Goal: Task Accomplishment & Management: Complete application form

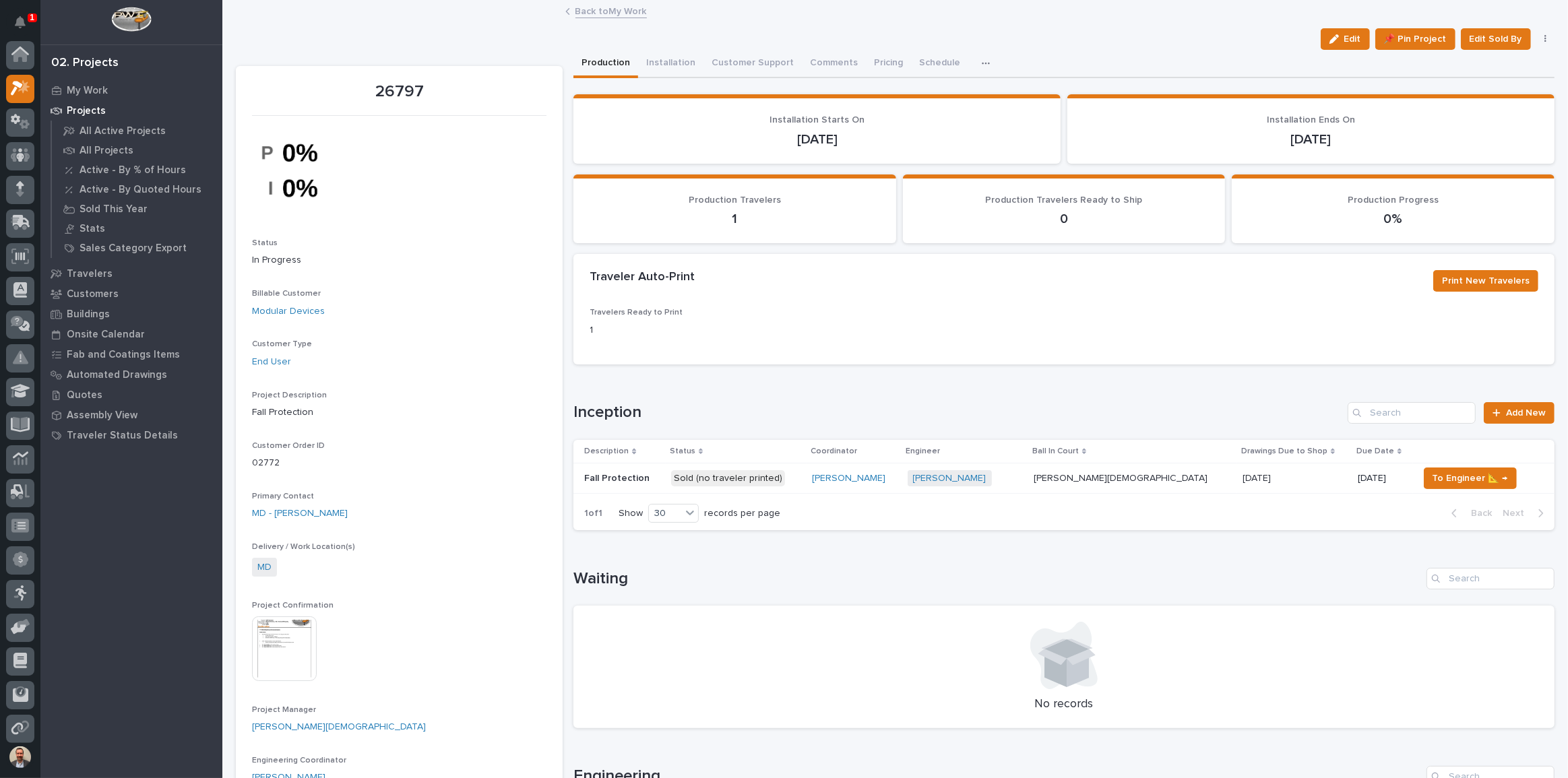
scroll to position [34, 0]
click at [18, 54] on icon at bounding box center [21, 54] width 20 height 16
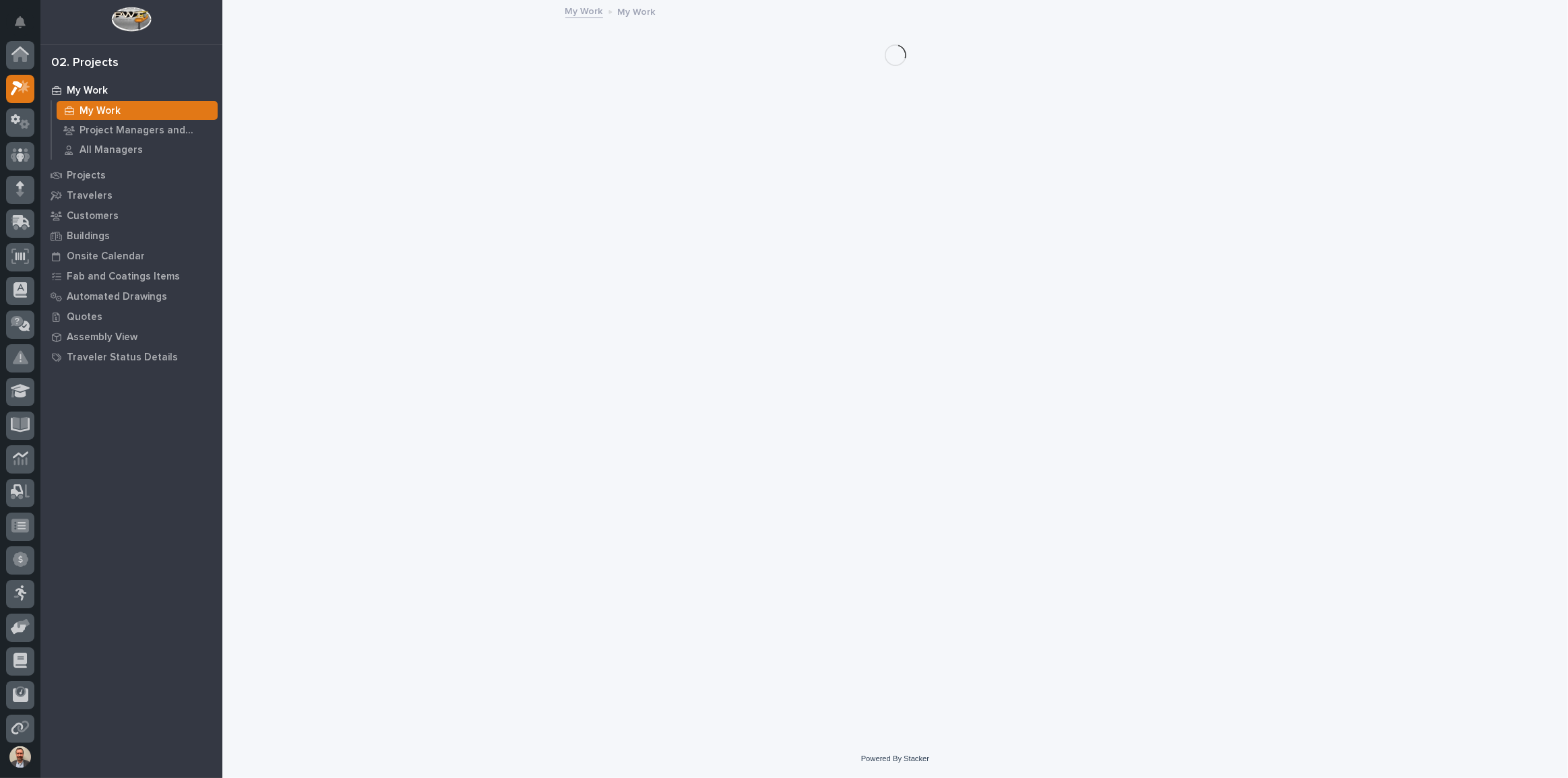
scroll to position [34, 0]
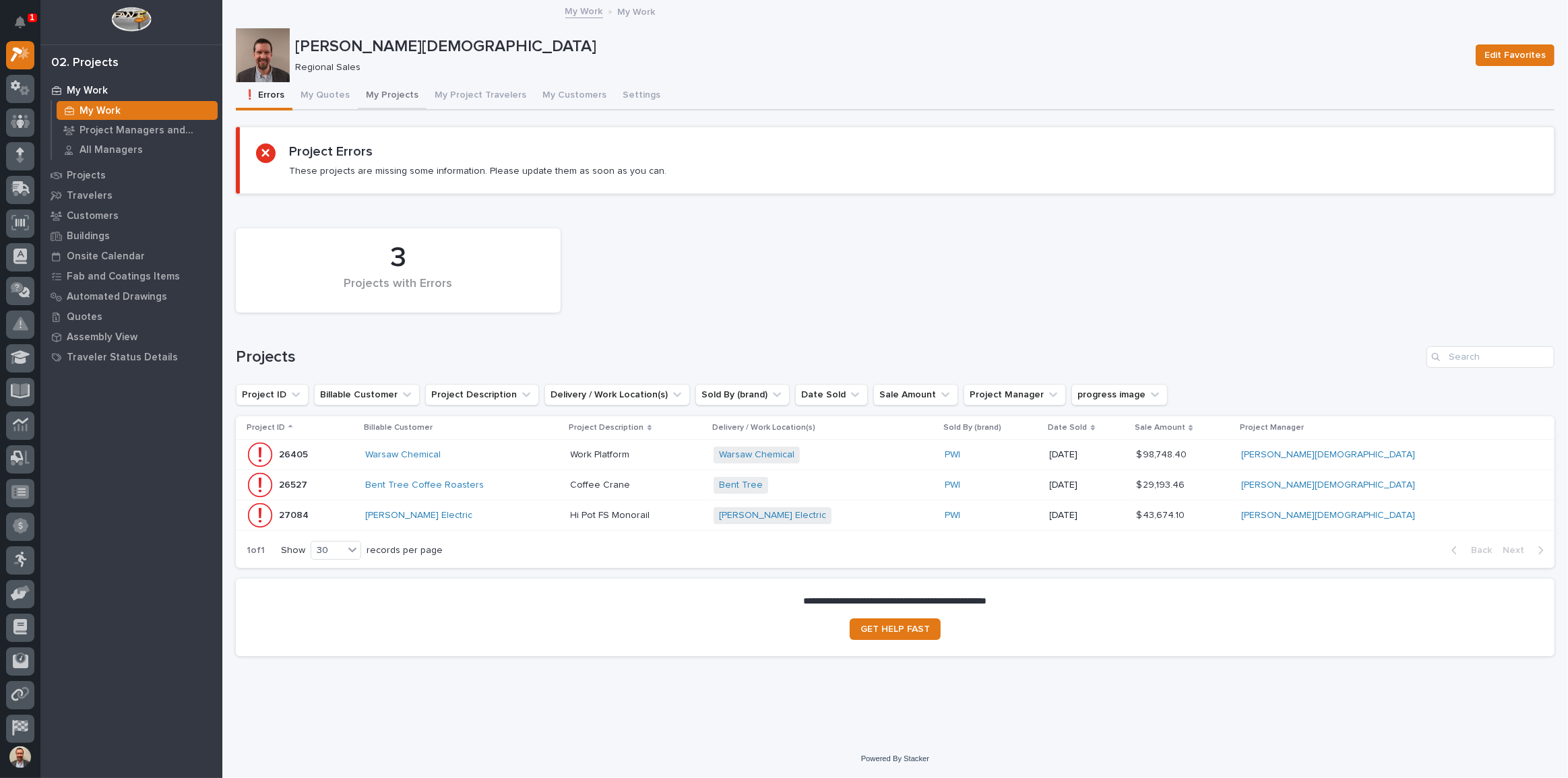
click at [385, 94] on button "My Projects" at bounding box center [392, 96] width 69 height 28
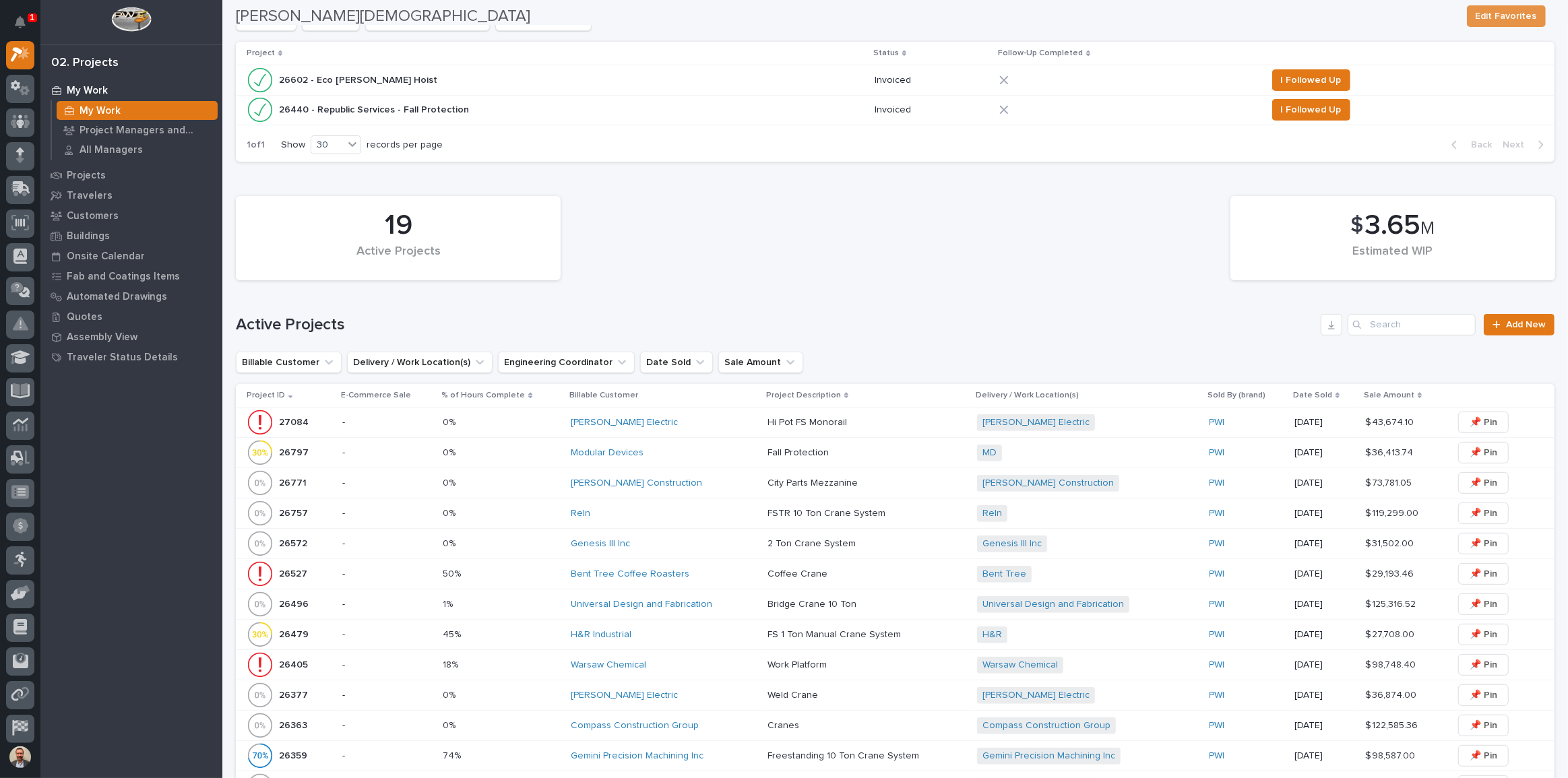
scroll to position [367, 0]
click at [724, 658] on div "Warsaw Chemical" at bounding box center [664, 664] width 186 height 11
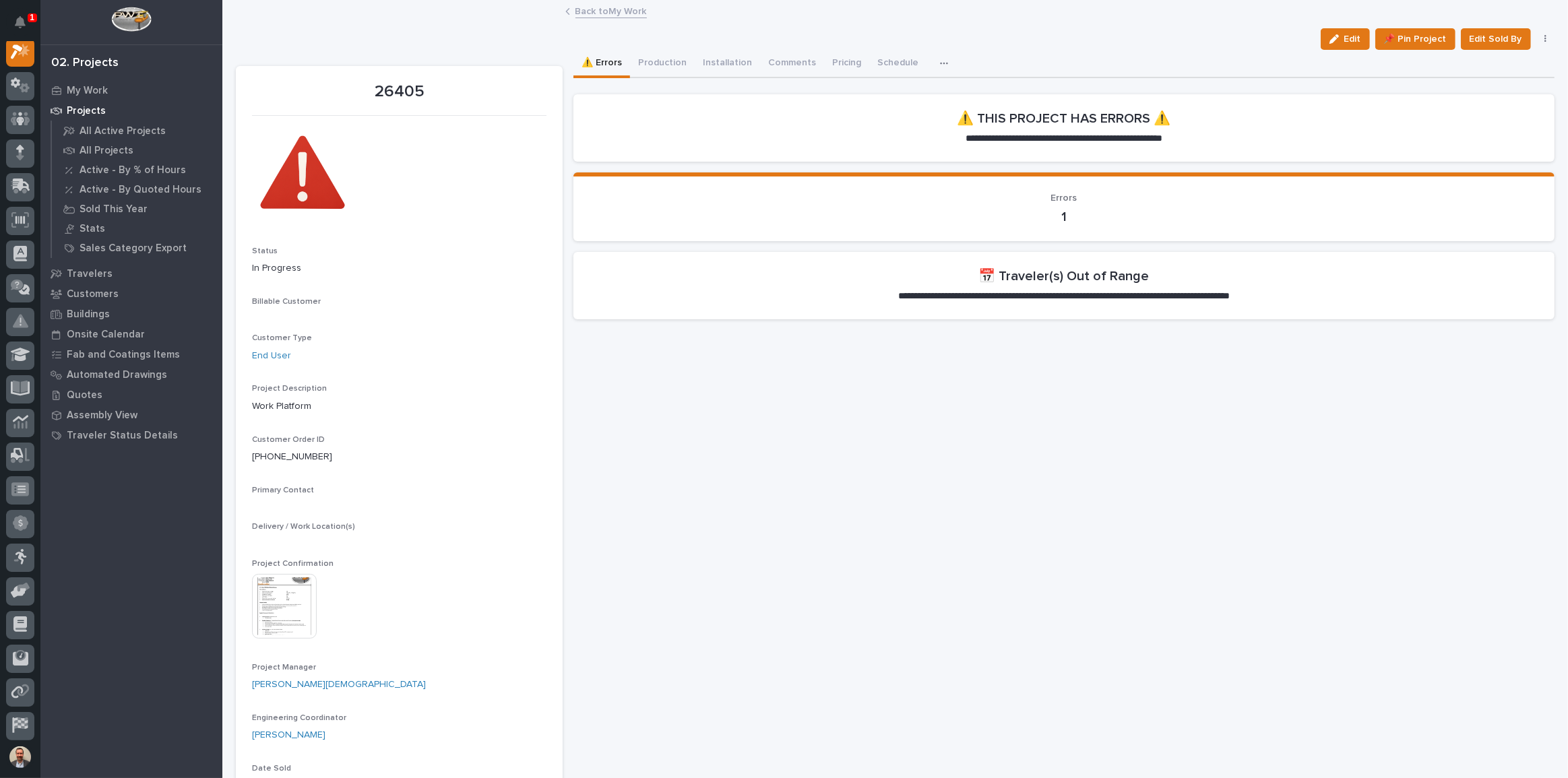
scroll to position [34, 0]
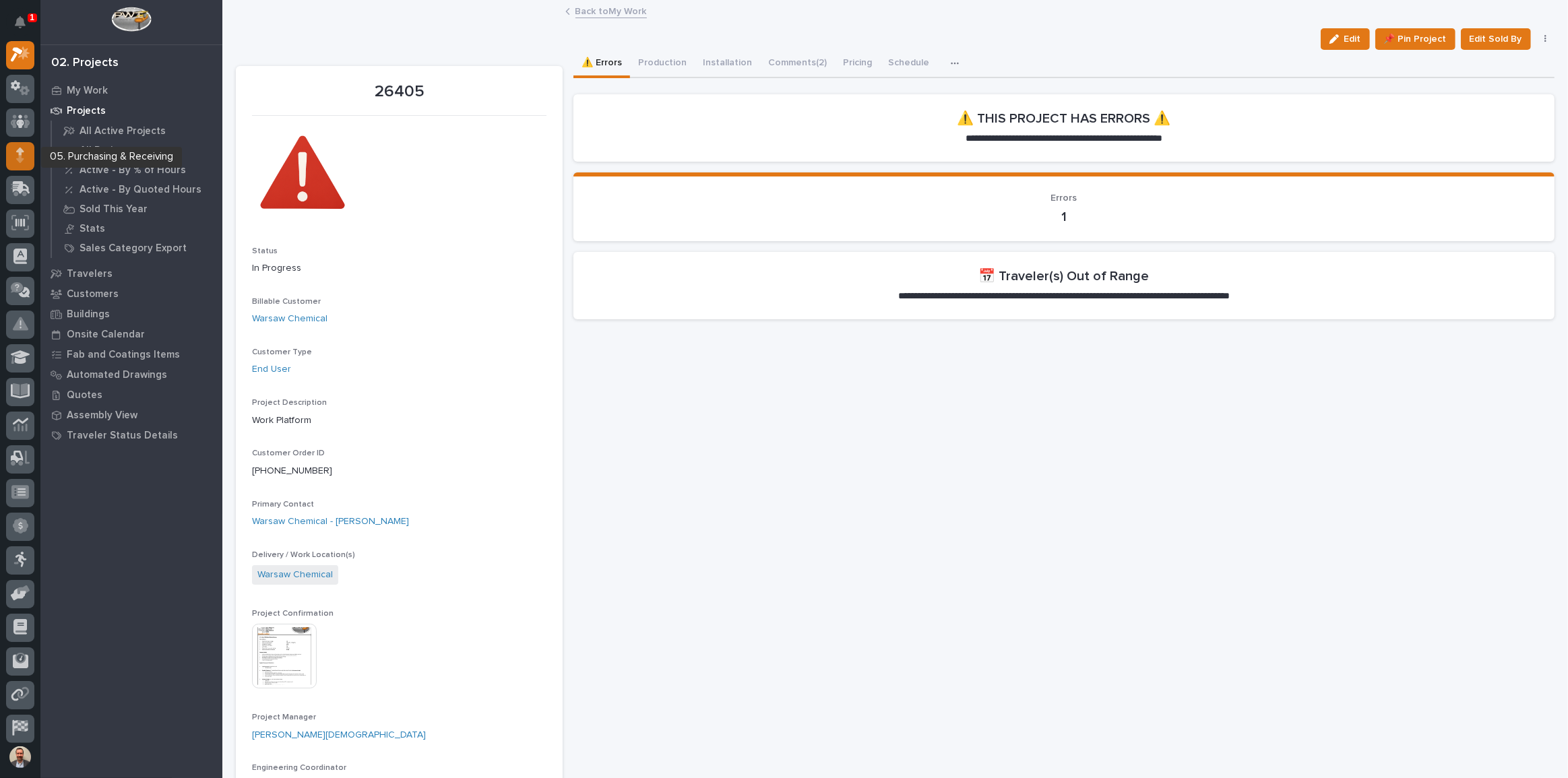
click at [19, 162] on icon at bounding box center [20, 156] width 8 height 16
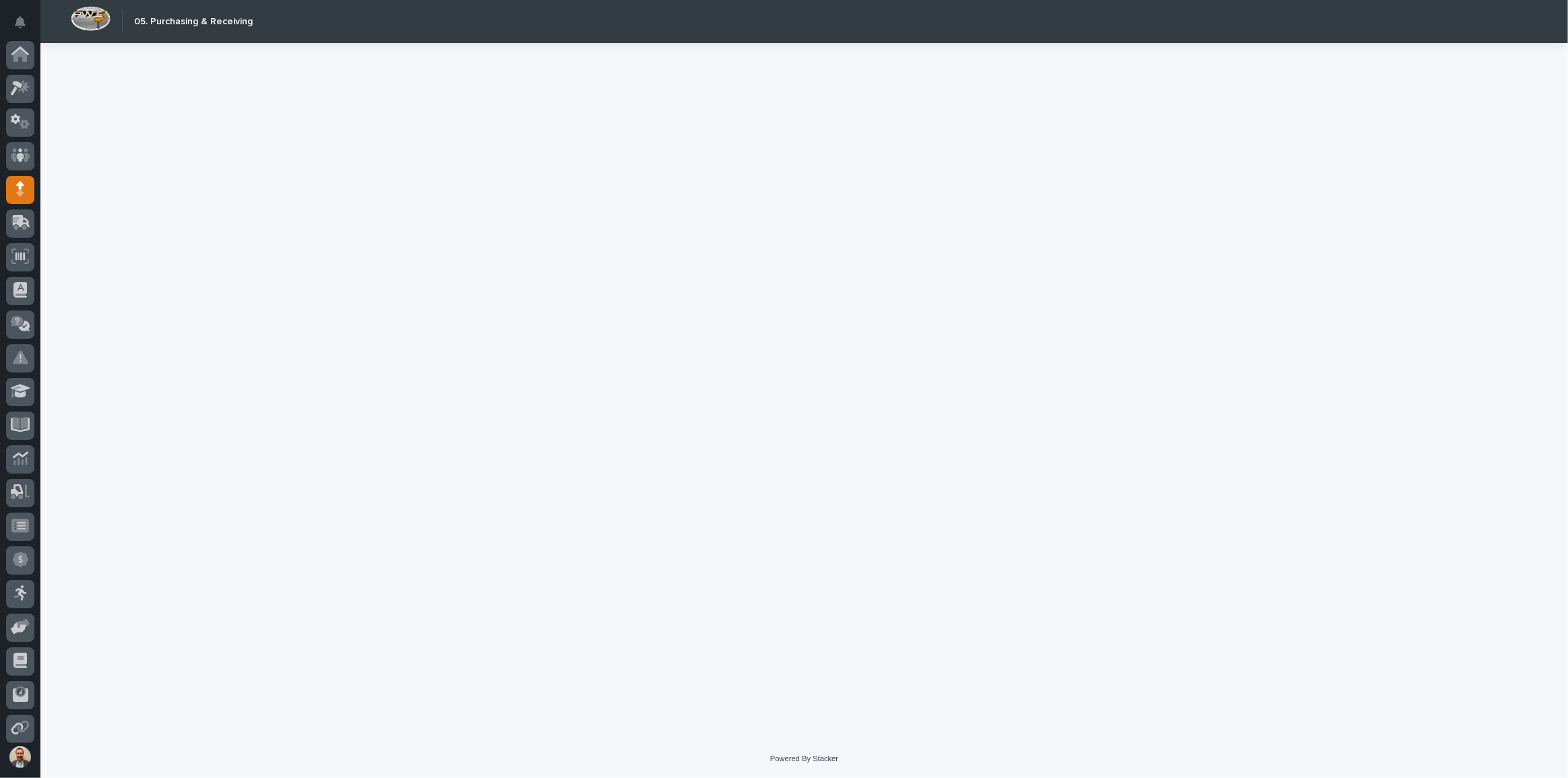
scroll to position [72, 0]
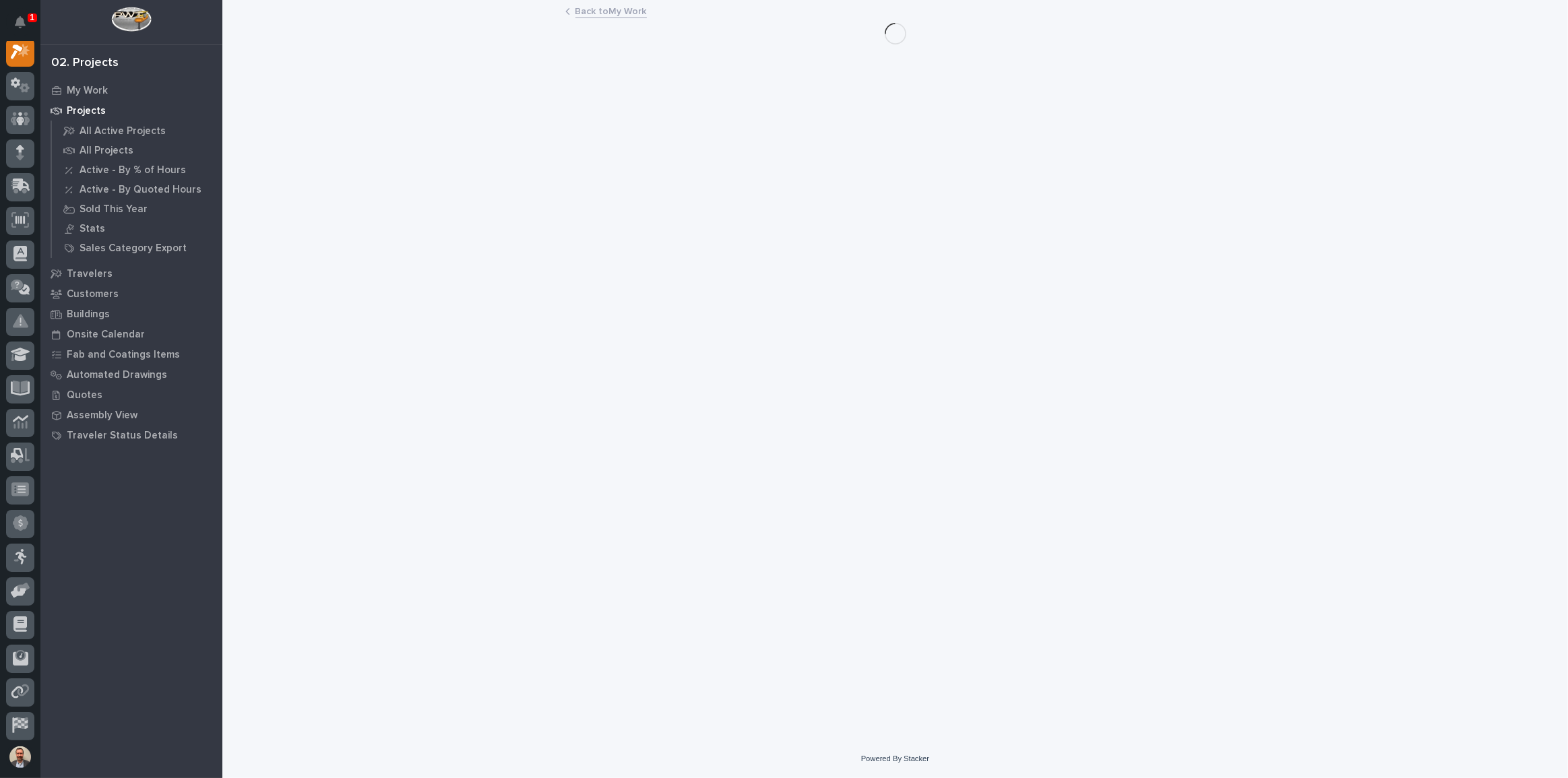
scroll to position [34, 0]
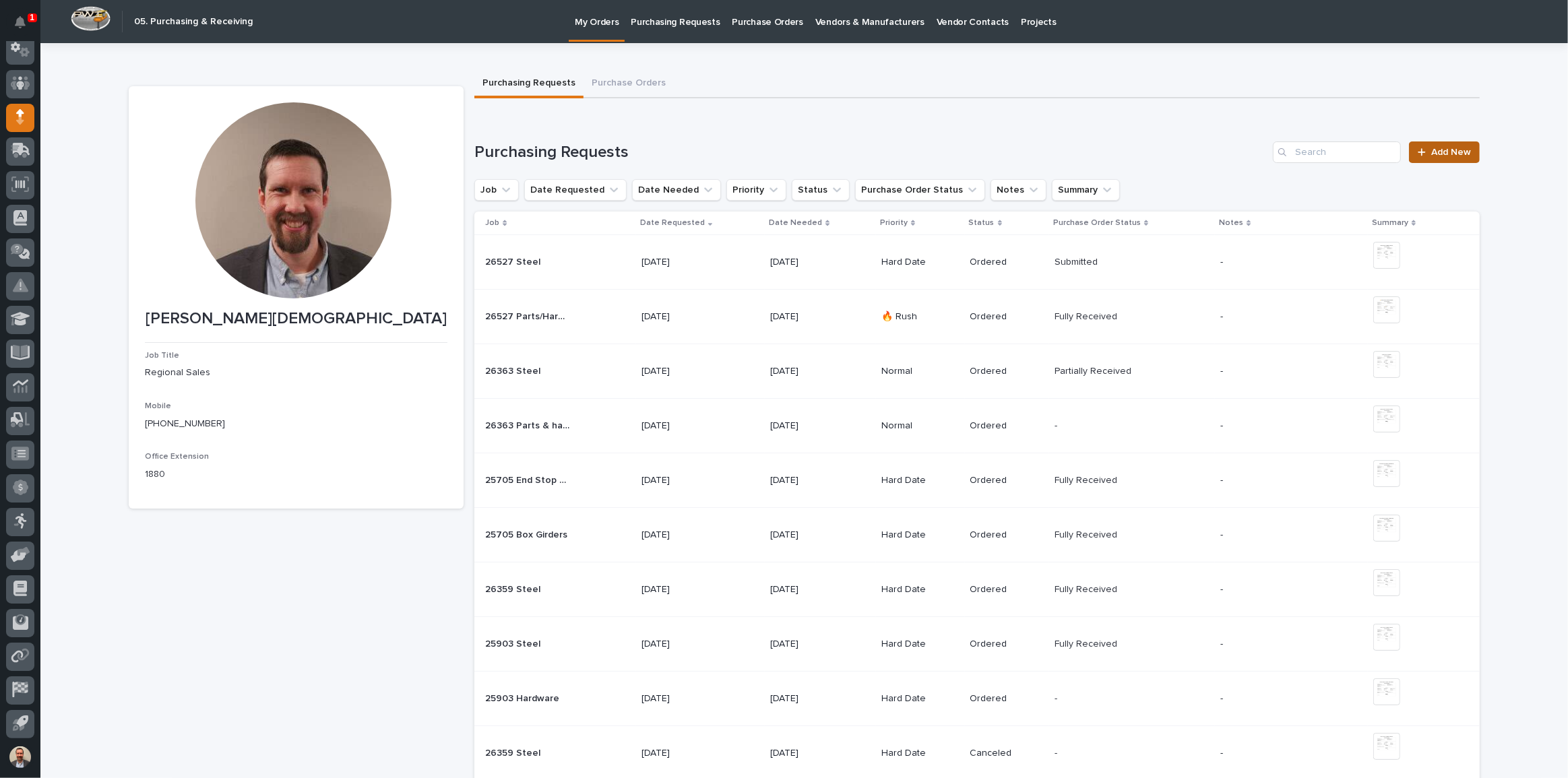
click at [1423, 149] on div at bounding box center [1424, 152] width 13 height 9
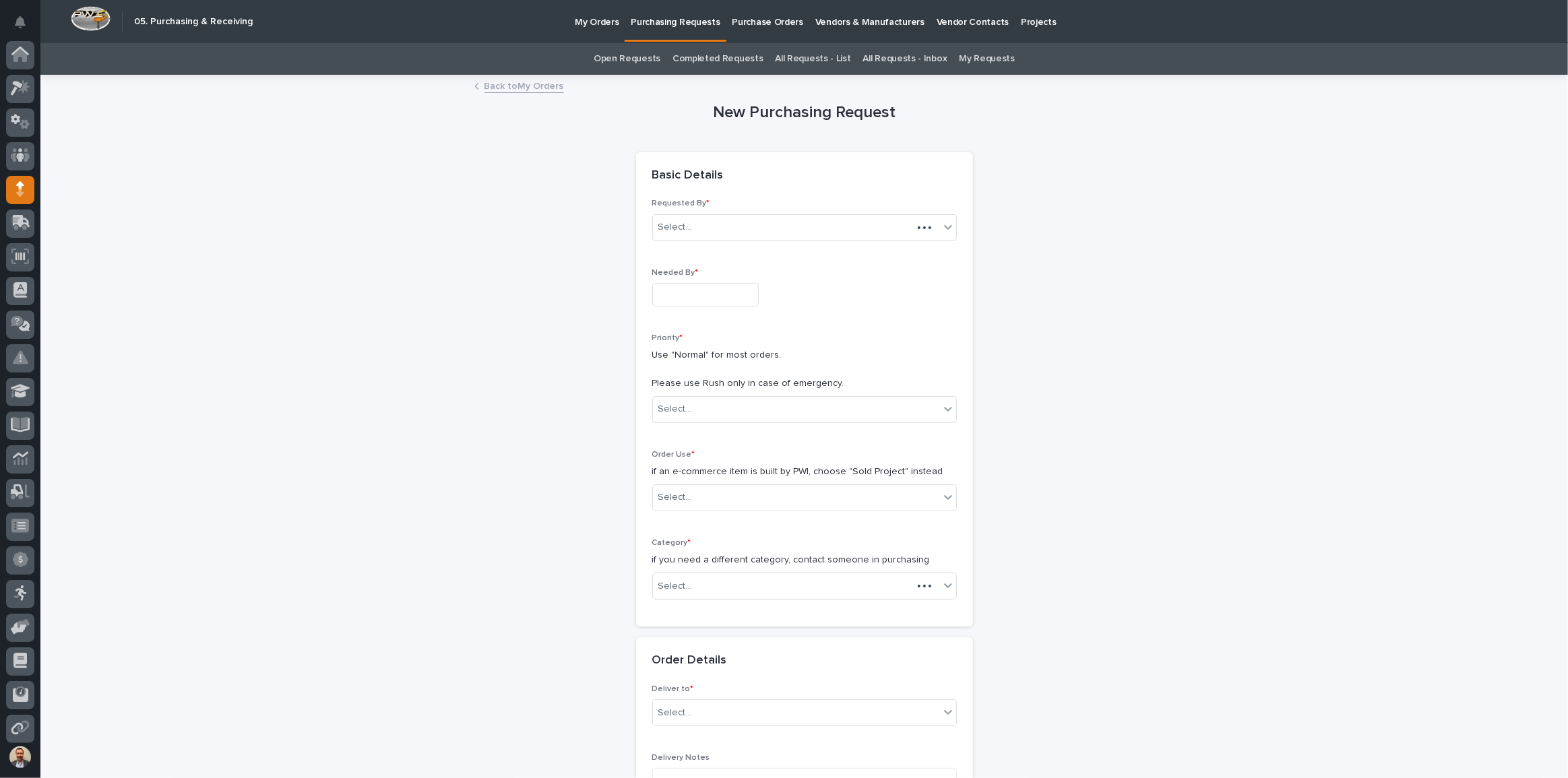
scroll to position [72, 0]
